Goal: Task Accomplishment & Management: Manage account settings

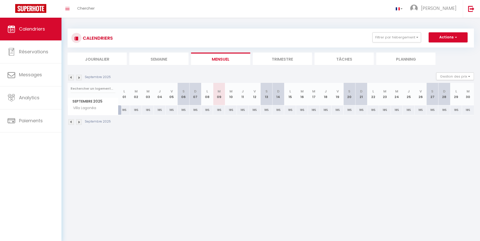
click at [80, 121] on img at bounding box center [79, 122] width 6 height 6
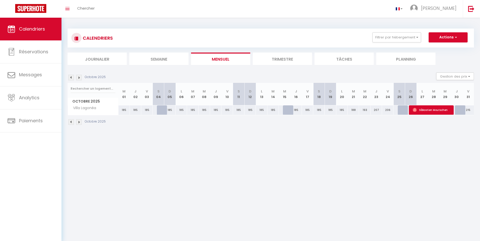
click at [79, 121] on img at bounding box center [79, 122] width 6 height 6
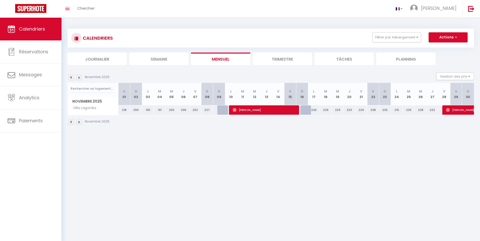
click at [78, 121] on img at bounding box center [79, 122] width 6 height 6
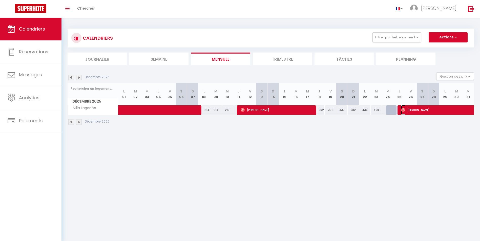
click at [431, 109] on span "[PERSON_NAME]" at bounding box center [447, 110] width 93 height 10
select select "OK"
select select "0"
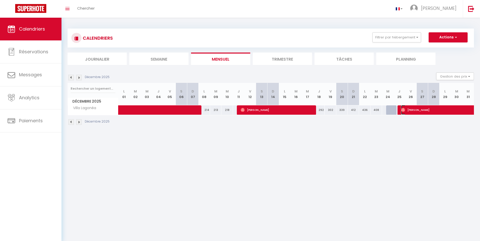
select select "1"
select select
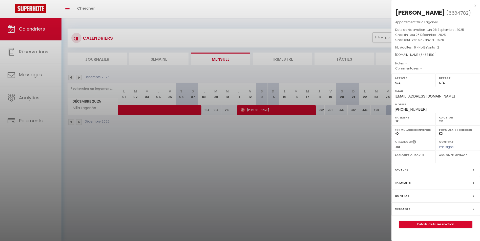
click at [474, 6] on div "x" at bounding box center [433, 6] width 85 height 6
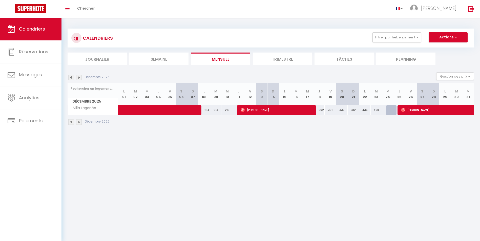
click at [80, 121] on img at bounding box center [79, 122] width 6 height 6
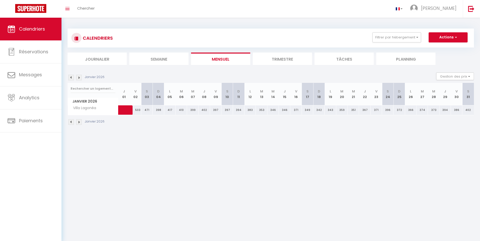
click at [72, 122] on img at bounding box center [71, 122] width 6 height 6
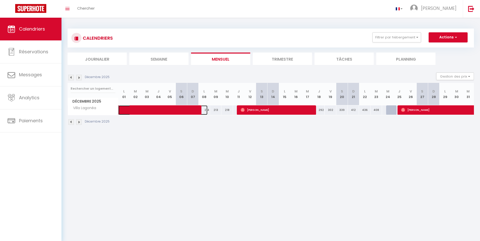
click at [133, 107] on span at bounding box center [166, 110] width 81 height 10
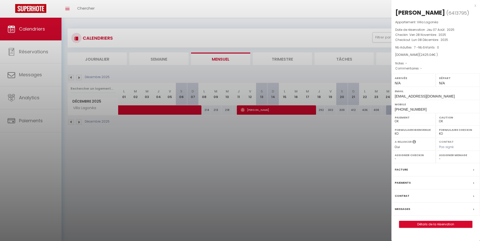
click at [265, 109] on div at bounding box center [240, 120] width 480 height 241
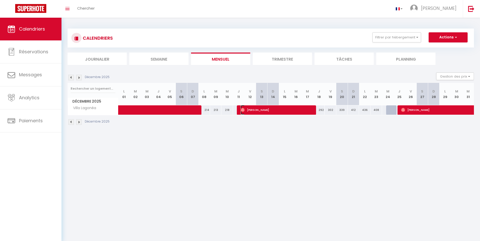
click at [265, 111] on span "[PERSON_NAME]" at bounding box center [276, 110] width 72 height 10
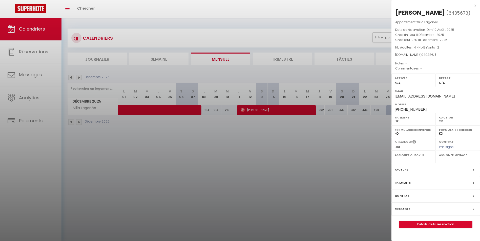
click at [71, 120] on div at bounding box center [240, 120] width 480 height 241
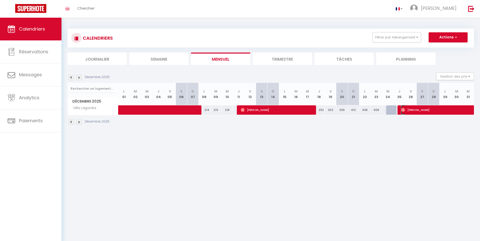
click at [415, 110] on span "[PERSON_NAME]" at bounding box center [447, 110] width 93 height 10
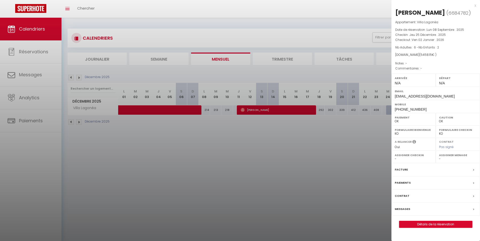
click at [185, 185] on div at bounding box center [240, 120] width 480 height 241
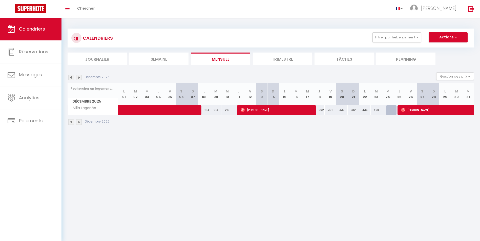
click at [79, 122] on img at bounding box center [79, 122] width 6 height 6
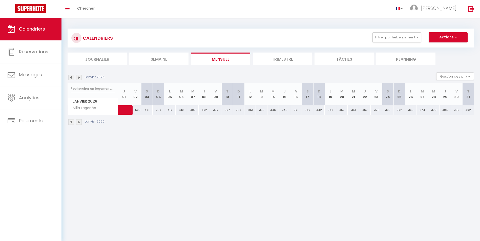
click at [71, 122] on img at bounding box center [71, 122] width 6 height 6
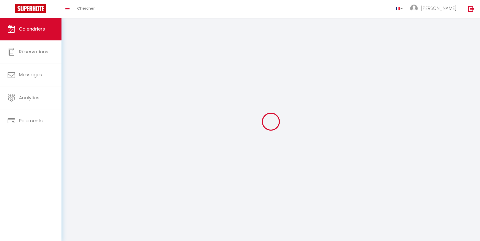
select select "0"
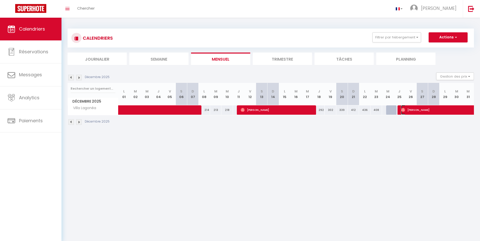
click at [446, 111] on span "[PERSON_NAME]" at bounding box center [447, 110] width 93 height 10
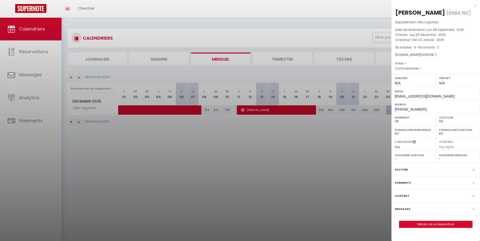
click at [70, 120] on div at bounding box center [240, 120] width 480 height 241
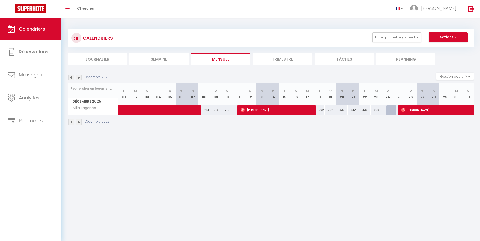
click at [79, 122] on img at bounding box center [79, 122] width 6 height 6
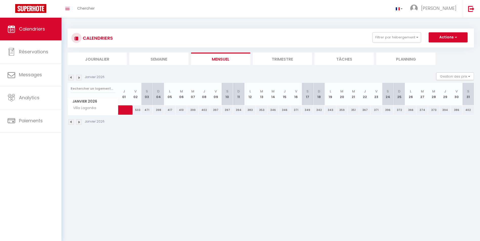
click at [70, 122] on img at bounding box center [71, 122] width 6 height 6
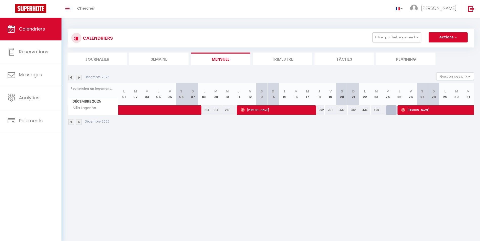
click at [71, 123] on img at bounding box center [71, 122] width 6 height 6
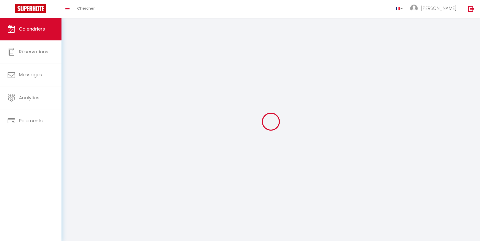
select select "0"
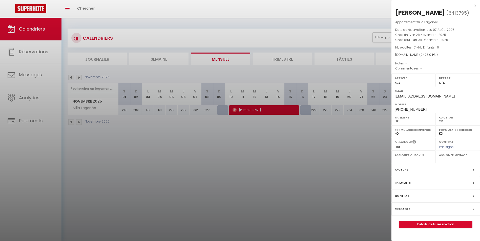
click at [79, 121] on div at bounding box center [240, 120] width 480 height 241
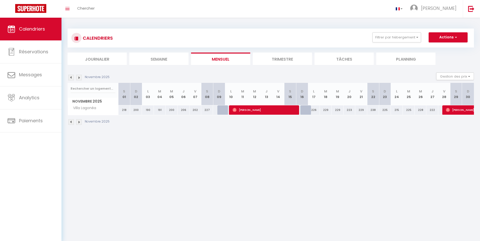
click at [81, 122] on img at bounding box center [79, 122] width 6 height 6
select select "0"
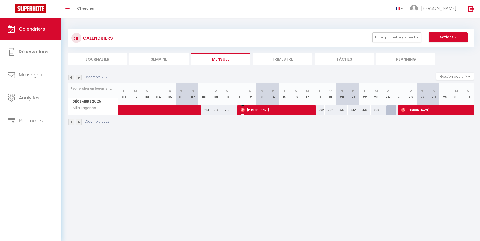
click at [267, 111] on span "[PERSON_NAME]" at bounding box center [276, 110] width 72 height 10
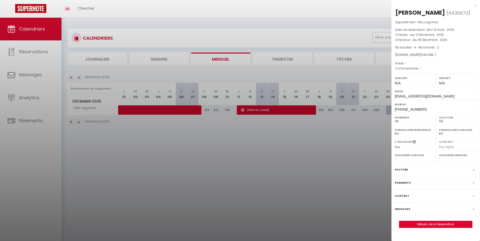
click at [80, 121] on div at bounding box center [240, 120] width 480 height 241
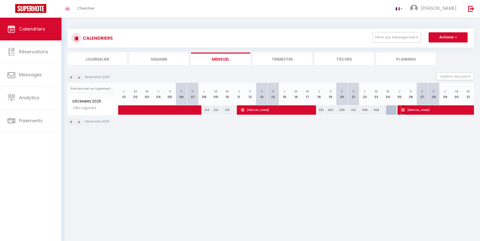
click at [437, 108] on span "[PERSON_NAME]" at bounding box center [447, 110] width 93 height 10
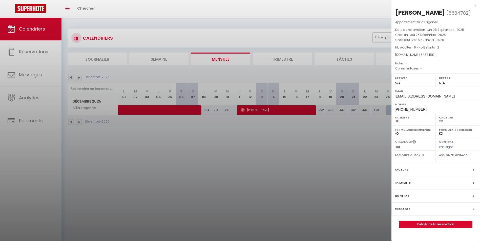
click at [71, 122] on div at bounding box center [240, 120] width 480 height 241
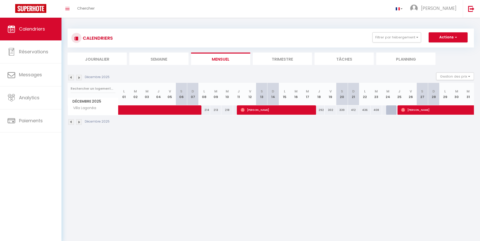
click at [71, 122] on img at bounding box center [71, 122] width 6 height 6
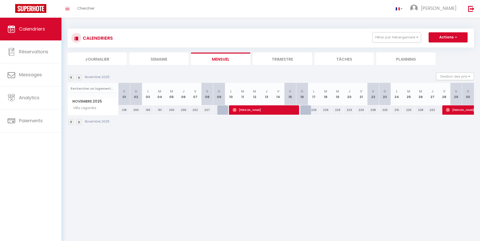
click at [80, 121] on img at bounding box center [79, 122] width 6 height 6
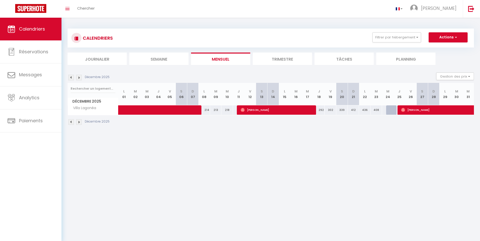
click at [80, 121] on img at bounding box center [79, 122] width 6 height 6
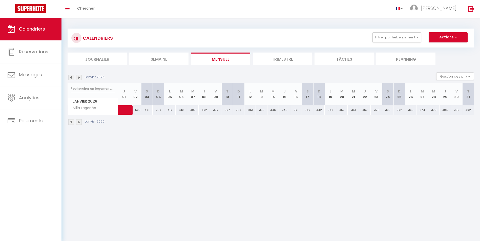
click at [80, 121] on img at bounding box center [79, 122] width 6 height 6
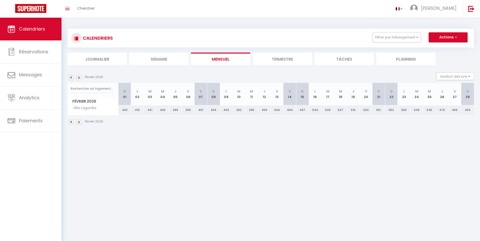
click at [80, 121] on img at bounding box center [79, 122] width 6 height 6
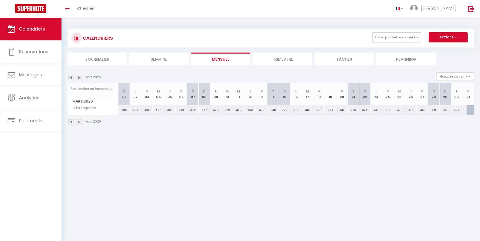
click at [80, 121] on img at bounding box center [79, 122] width 6 height 6
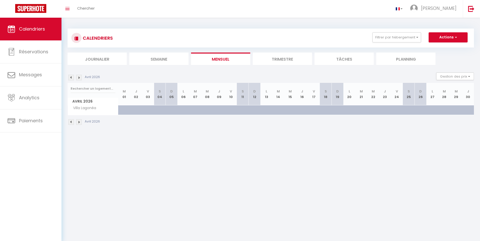
click at [70, 122] on img at bounding box center [71, 122] width 6 height 6
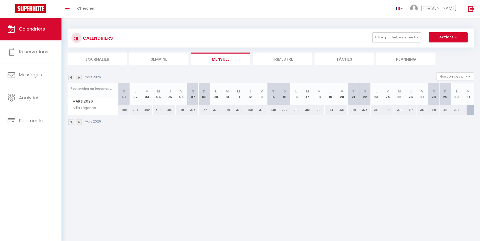
click at [70, 122] on img at bounding box center [71, 122] width 6 height 6
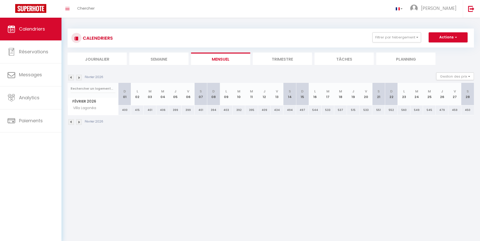
click at [70, 122] on img at bounding box center [71, 122] width 6 height 6
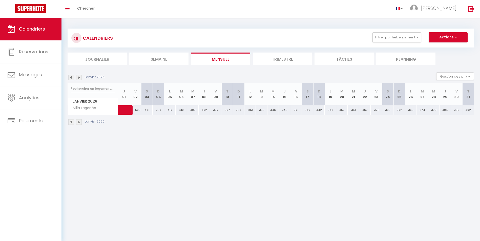
click at [70, 122] on img at bounding box center [71, 122] width 6 height 6
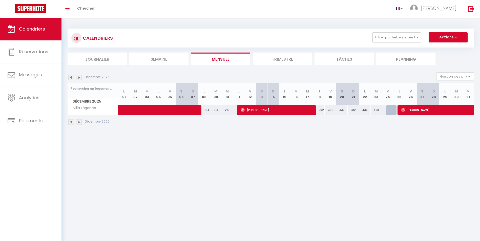
click at [70, 122] on img at bounding box center [71, 122] width 6 height 6
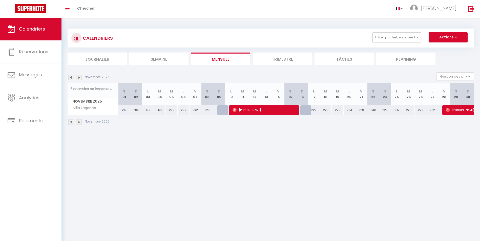
click at [70, 122] on img at bounding box center [71, 122] width 6 height 6
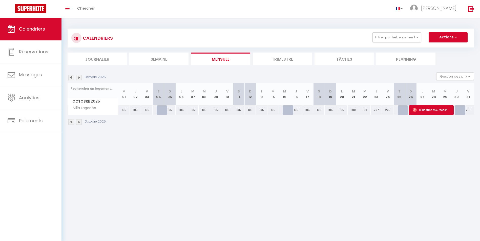
click at [70, 122] on img at bounding box center [71, 122] width 6 height 6
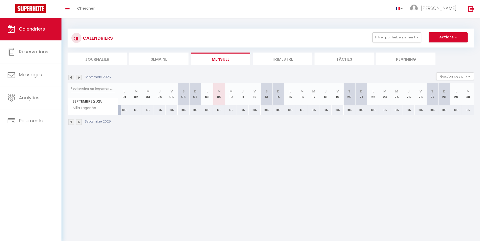
click at [80, 120] on img at bounding box center [79, 122] width 6 height 6
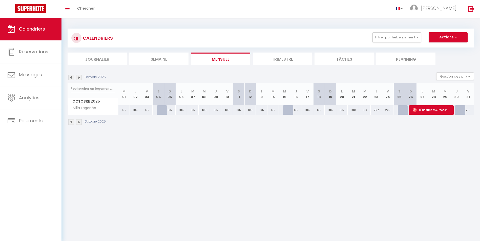
click at [80, 121] on img at bounding box center [79, 122] width 6 height 6
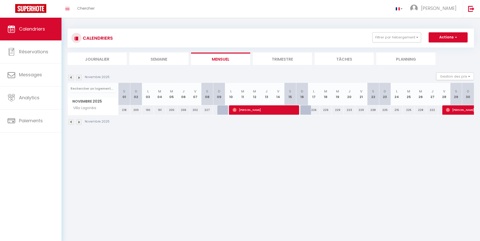
click at [80, 121] on img at bounding box center [79, 122] width 6 height 6
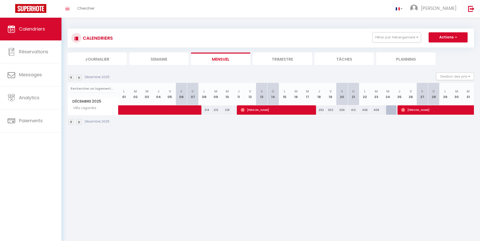
click at [79, 122] on img at bounding box center [79, 122] width 6 height 6
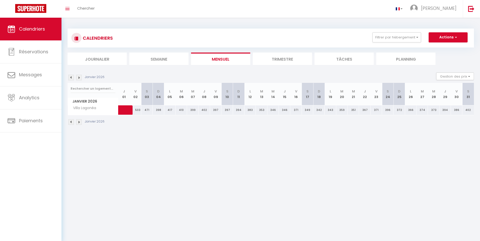
click at [71, 122] on img at bounding box center [71, 122] width 6 height 6
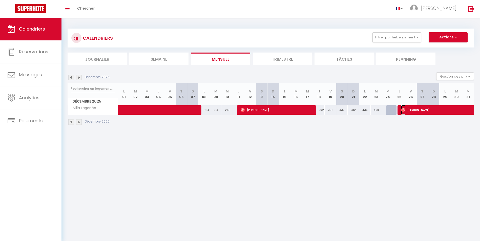
click at [438, 108] on span "[PERSON_NAME]" at bounding box center [447, 110] width 93 height 10
select select "OK"
select select "0"
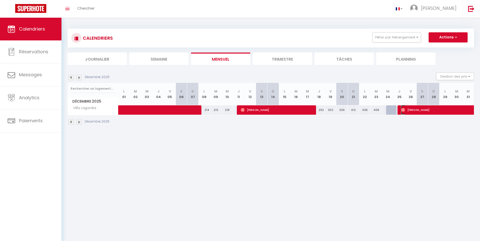
select select "1"
select select
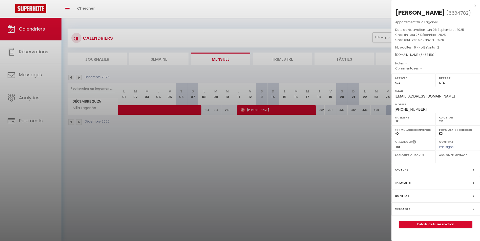
click at [71, 121] on div at bounding box center [240, 120] width 480 height 241
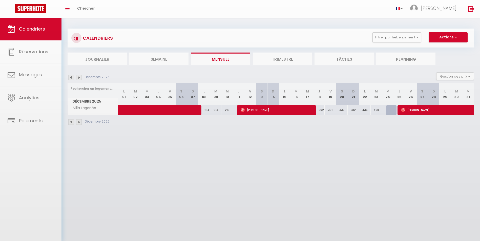
click at [71, 121] on div at bounding box center [240, 120] width 480 height 241
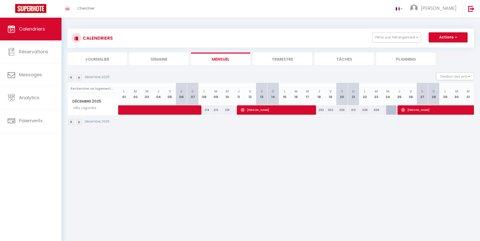
click at [71, 121] on img at bounding box center [71, 122] width 6 height 6
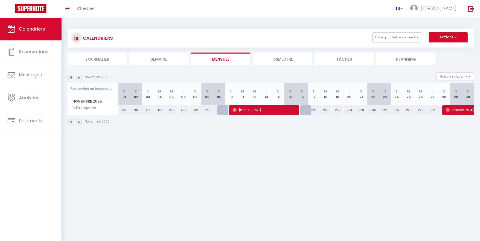
click at [71, 121] on img at bounding box center [71, 122] width 6 height 6
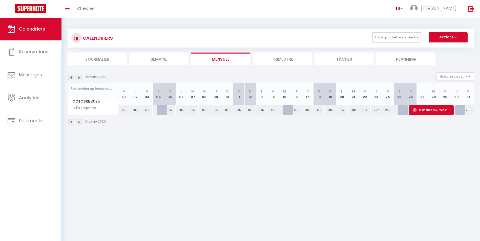
click at [71, 121] on img at bounding box center [71, 122] width 6 height 6
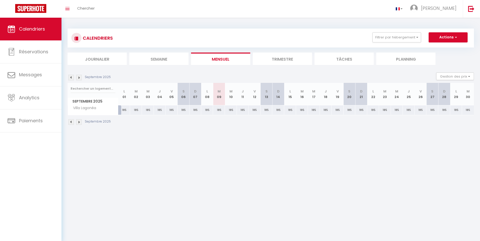
click at [71, 121] on img at bounding box center [71, 122] width 6 height 6
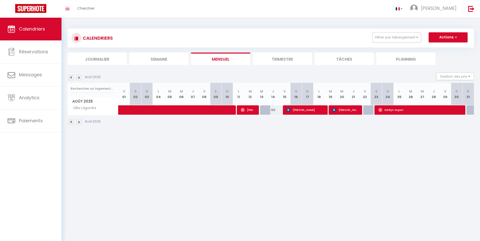
click at [71, 121] on img at bounding box center [71, 122] width 6 height 6
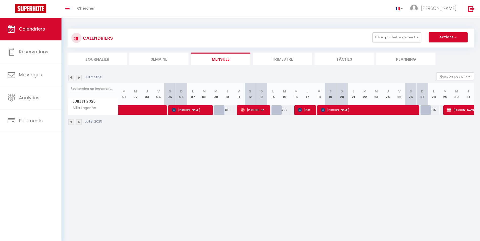
click at [71, 121] on img at bounding box center [71, 122] width 6 height 6
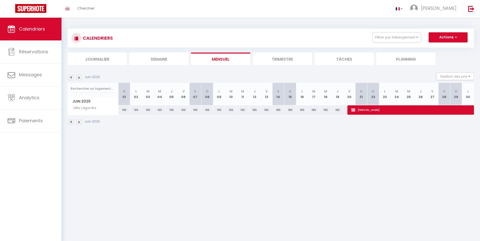
click at [71, 121] on img at bounding box center [71, 122] width 6 height 6
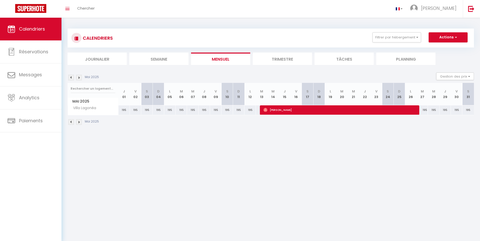
click at [71, 121] on img at bounding box center [71, 122] width 6 height 6
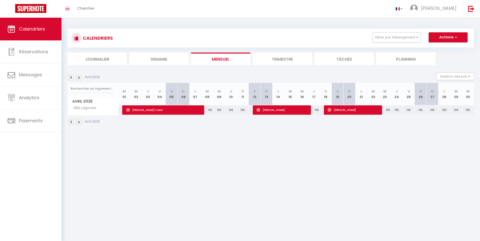
click at [71, 121] on img at bounding box center [71, 122] width 6 height 6
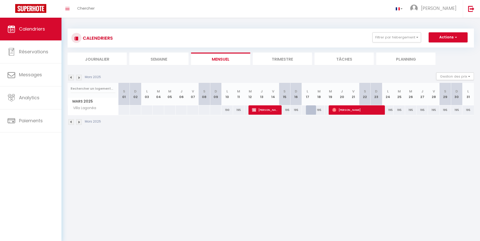
click at [71, 121] on img at bounding box center [71, 122] width 6 height 6
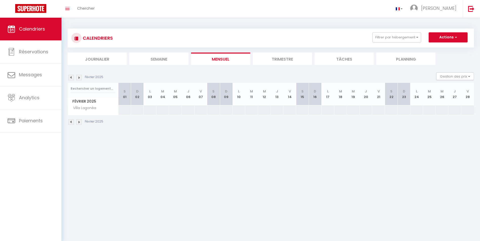
click at [71, 121] on img at bounding box center [71, 122] width 6 height 6
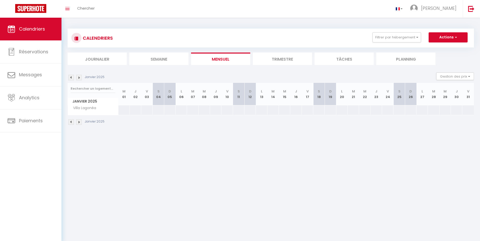
click at [79, 122] on img at bounding box center [79, 122] width 6 height 6
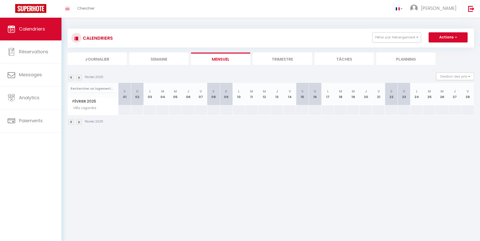
click at [79, 122] on img at bounding box center [79, 122] width 6 height 6
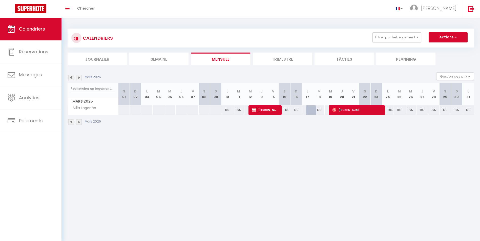
click at [79, 122] on img at bounding box center [79, 122] width 6 height 6
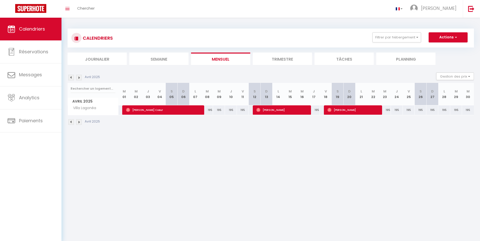
click at [79, 122] on img at bounding box center [79, 122] width 6 height 6
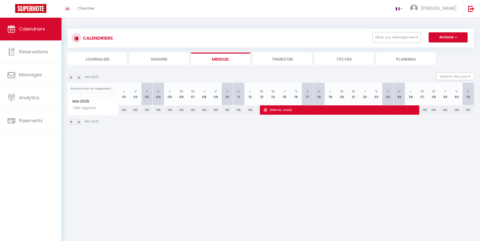
click at [79, 122] on img at bounding box center [79, 122] width 6 height 6
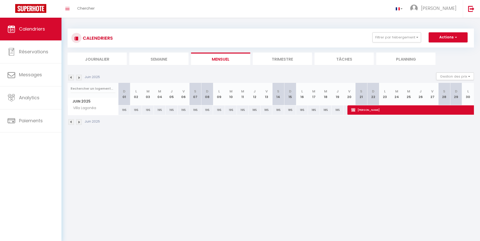
click at [79, 122] on img at bounding box center [79, 122] width 6 height 6
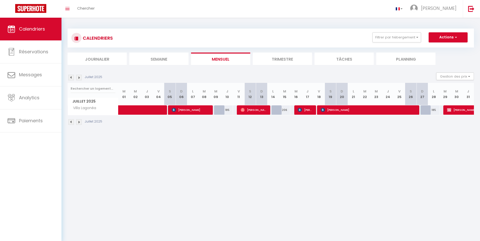
click at [79, 122] on img at bounding box center [79, 122] width 6 height 6
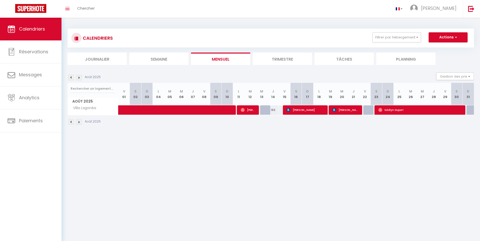
click at [79, 122] on img at bounding box center [79, 122] width 6 height 6
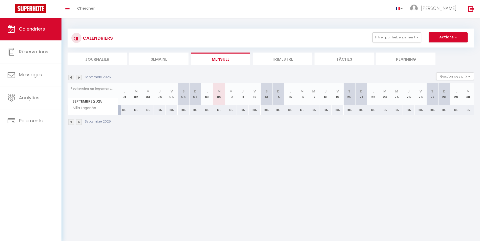
click at [79, 122] on img at bounding box center [79, 122] width 6 height 6
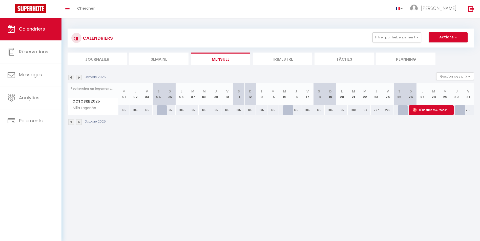
click at [79, 122] on img at bounding box center [79, 122] width 6 height 6
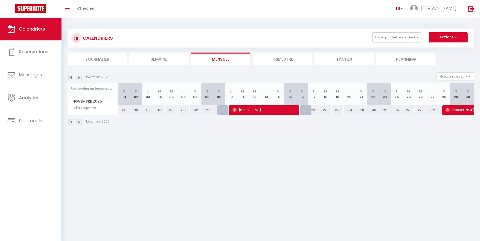
click at [79, 122] on img at bounding box center [79, 122] width 6 height 6
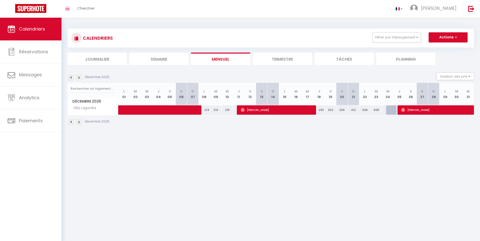
click at [79, 122] on img at bounding box center [79, 122] width 6 height 6
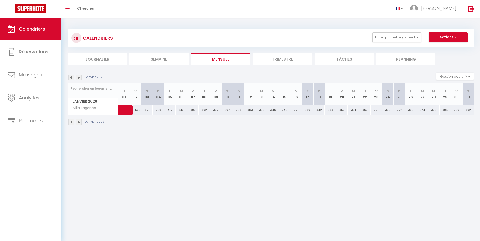
drag, startPoint x: 79, startPoint y: 122, endPoint x: 69, endPoint y: 122, distance: 9.6
click at [69, 122] on img at bounding box center [71, 122] width 6 height 6
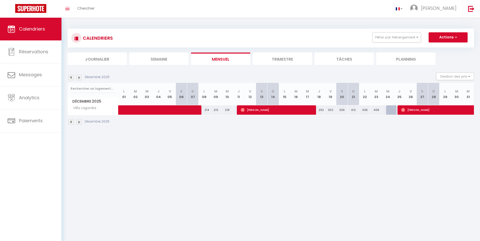
click at [79, 122] on img at bounding box center [79, 122] width 6 height 6
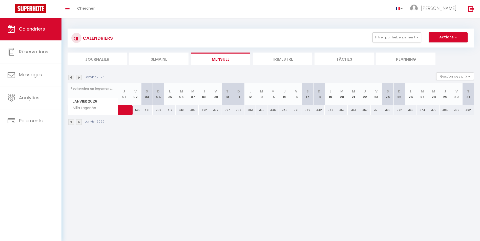
click at [79, 121] on img at bounding box center [79, 122] width 6 height 6
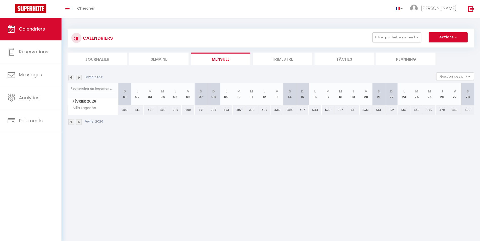
click at [71, 120] on img at bounding box center [71, 122] width 6 height 6
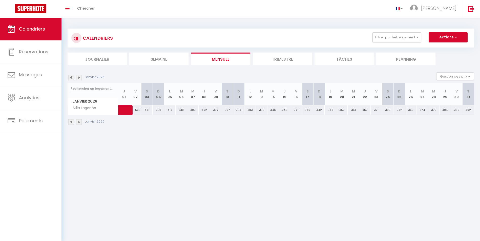
click at [71, 120] on img at bounding box center [71, 122] width 6 height 6
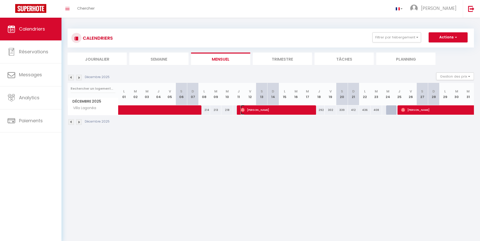
click at [286, 109] on span "[PERSON_NAME]" at bounding box center [276, 110] width 72 height 10
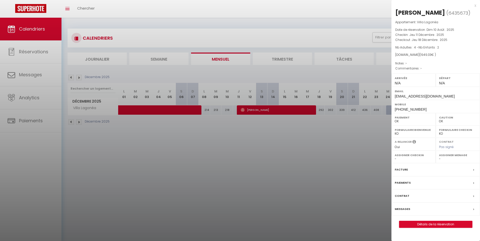
click at [79, 122] on div at bounding box center [240, 120] width 480 height 241
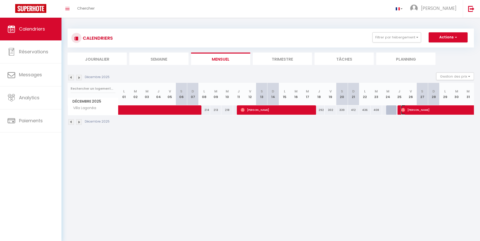
click at [428, 111] on span "[PERSON_NAME]" at bounding box center [447, 110] width 93 height 10
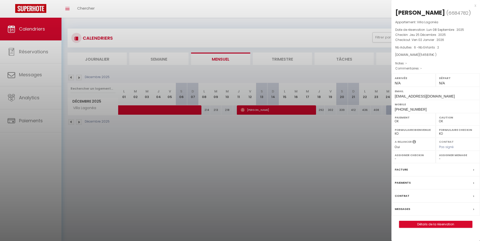
click at [80, 121] on div at bounding box center [240, 120] width 480 height 241
